Goal: Task Accomplishment & Management: Complete application form

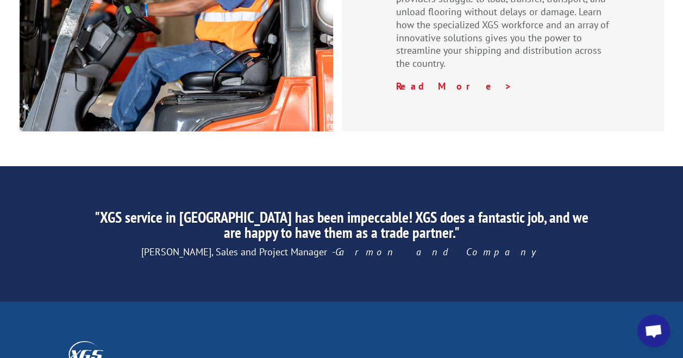
scroll to position [1810, 0]
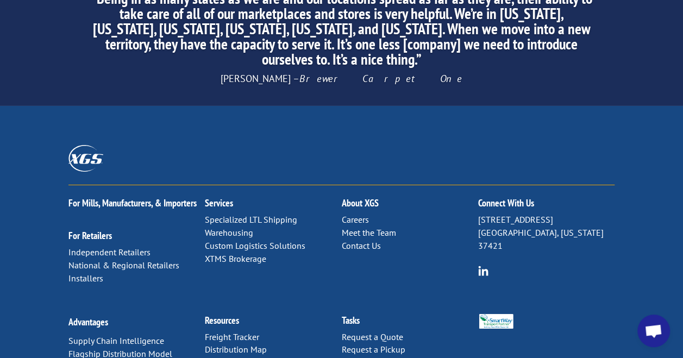
click at [376, 240] on link "Contact Us" at bounding box center [360, 245] width 39 height 11
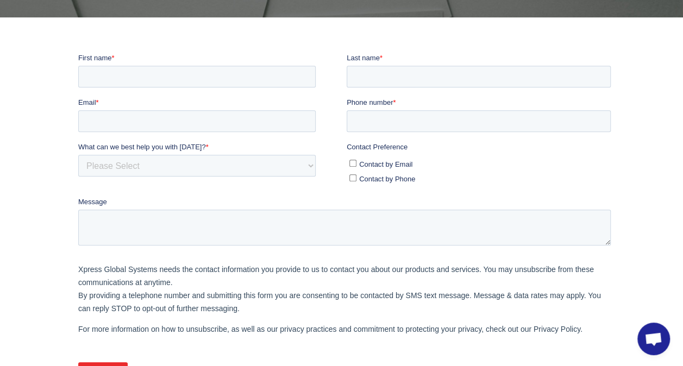
scroll to position [224, 0]
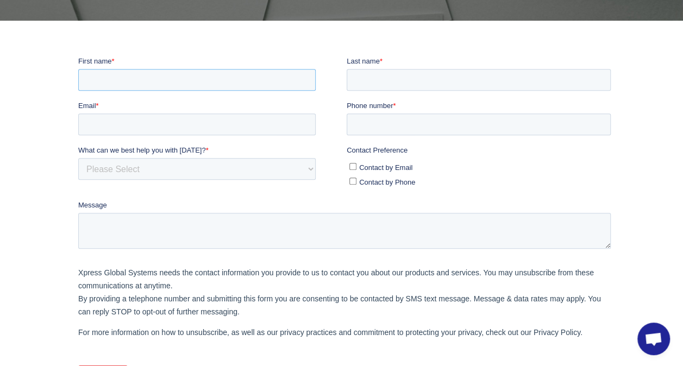
click at [138, 69] on input "First name *" at bounding box center [196, 79] width 237 height 22
type input "Devante"
type input "Hubbard"
type input "devante.hubbard@shipmolo.com"
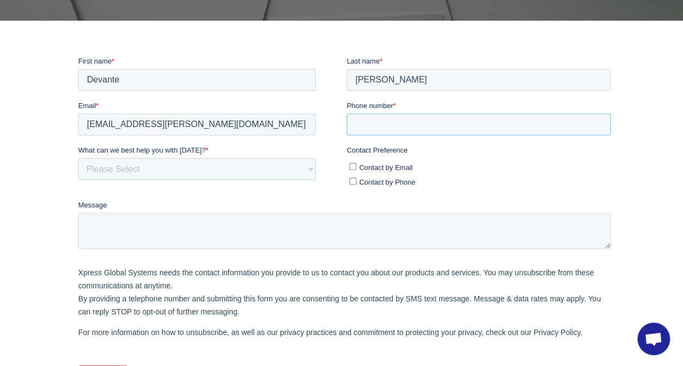
type input "16305810809"
type input "DeVante Hubbard"
click at [148, 171] on select "Please Select Quoting, Opening New Account, or New Business Opportunity Shipmen…" at bounding box center [196, 168] width 237 height 22
select select "Sales"
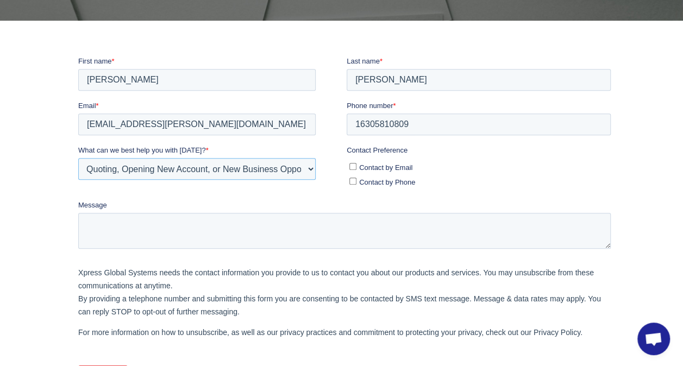
click at [78, 157] on select "Please Select Quoting, Opening New Account, or New Business Opportunity Shipmen…" at bounding box center [196, 168] width 237 height 22
click at [375, 167] on span "Contact by Email" at bounding box center [384, 167] width 53 height 8
click at [356, 167] on input "Contact by Email" at bounding box center [352, 165] width 7 height 7
checkbox input "true"
click at [251, 214] on textarea "Message" at bounding box center [344, 230] width 532 height 36
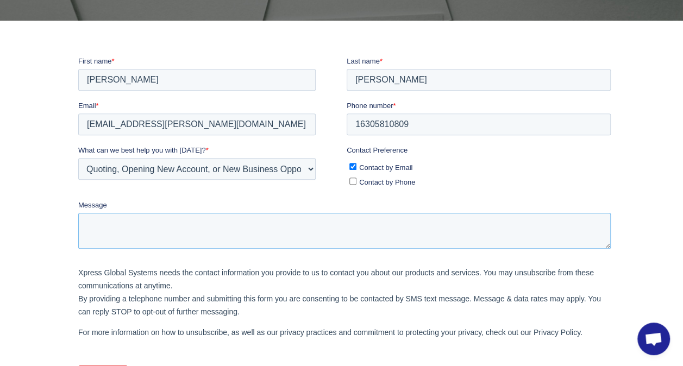
paste textarea "info@lydall.com"
type textarea "info@lydall.com"
drag, startPoint x: 27, startPoint y: 211, endPoint x: 5, endPoint y: 203, distance: 22.7
click at [78, 203] on html "First name * DeVante Hubbard Last name * Hubbard Email * devante.hubbard@shipmo…" at bounding box center [346, 229] width 536 height 349
paste textarea "Hey team, I hope you're doing well. I wanted to reach out and introduce myself …"
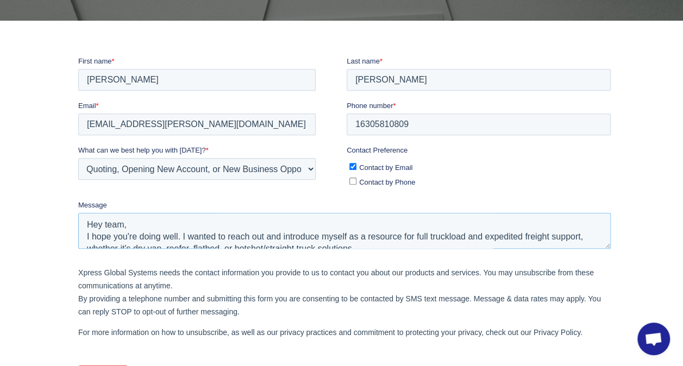
scroll to position [232, 0]
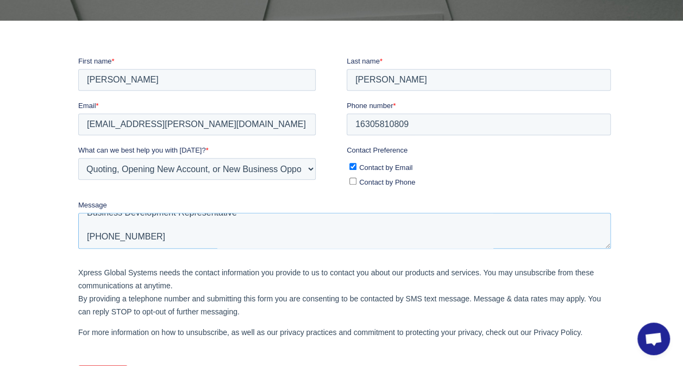
type textarea "Hey team, I hope you're doing well. I wanted to reach out and introduce myself …"
